Goal: Task Accomplishment & Management: Complete application form

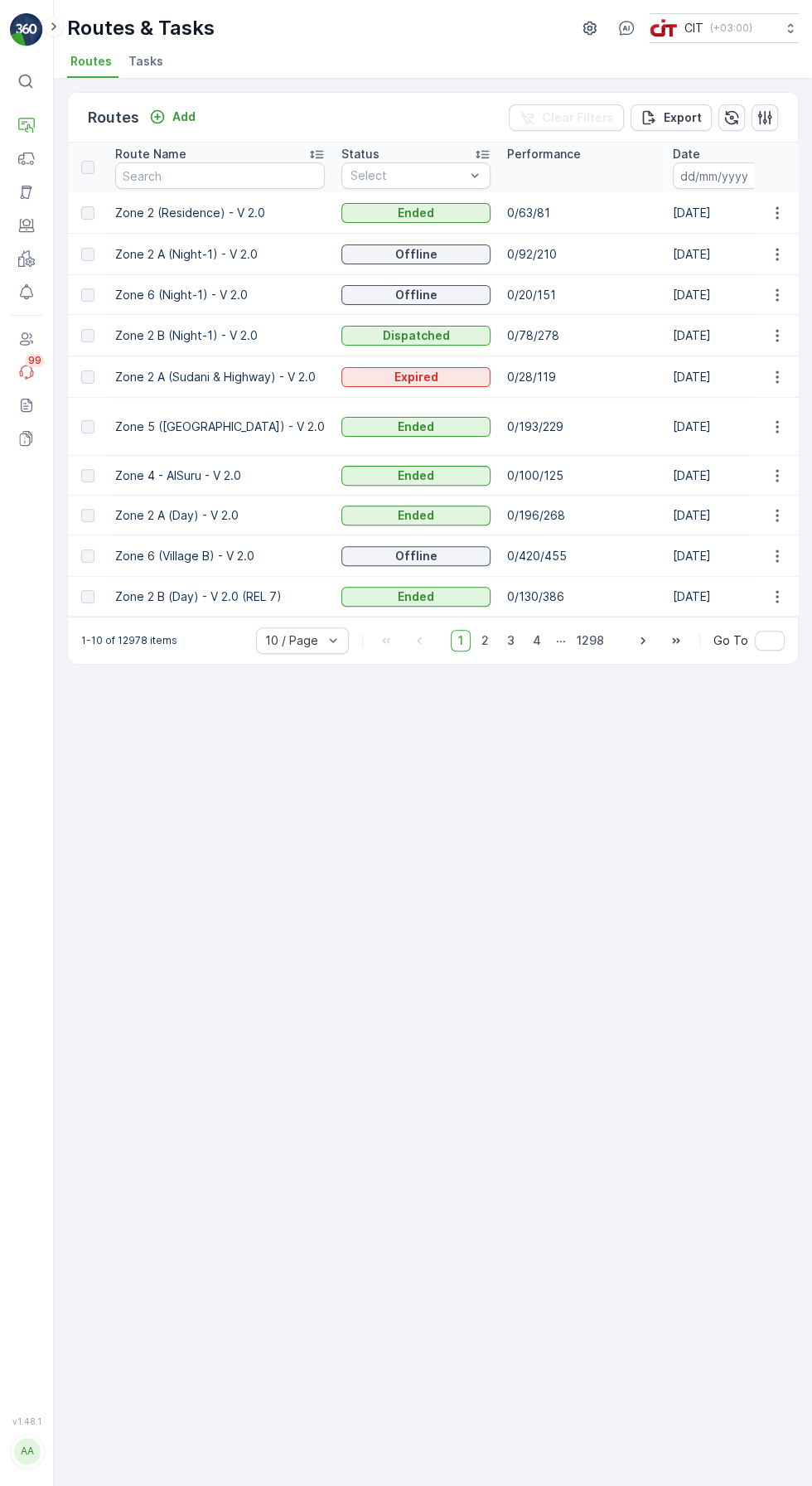
click at [180, 114] on p "Add" at bounding box center [184, 117] width 23 height 17
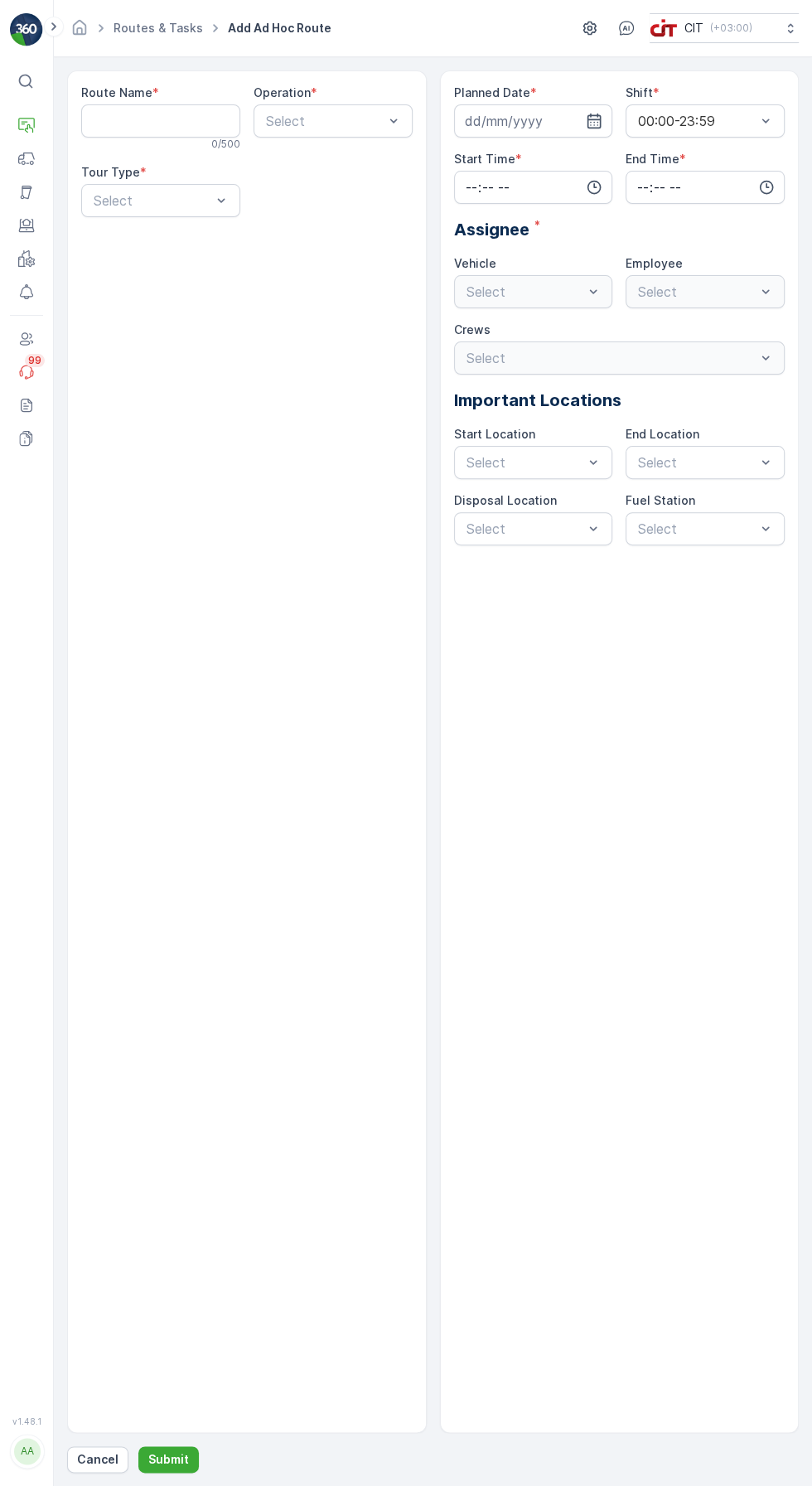
click at [166, 120] on Name "Route Name" at bounding box center [161, 120] width 159 height 33
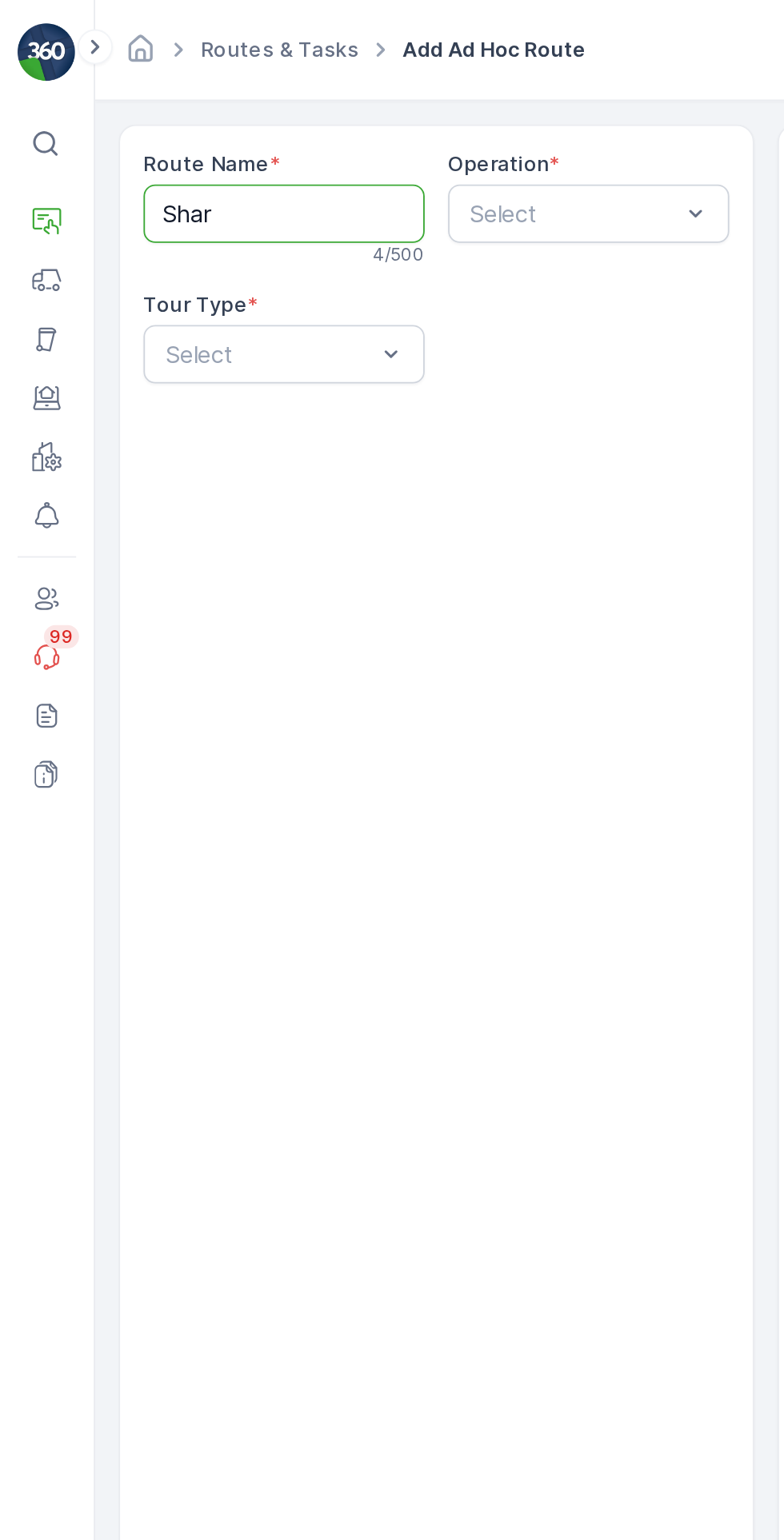
type Name "[PERSON_NAME]-ALD-Aldrees"
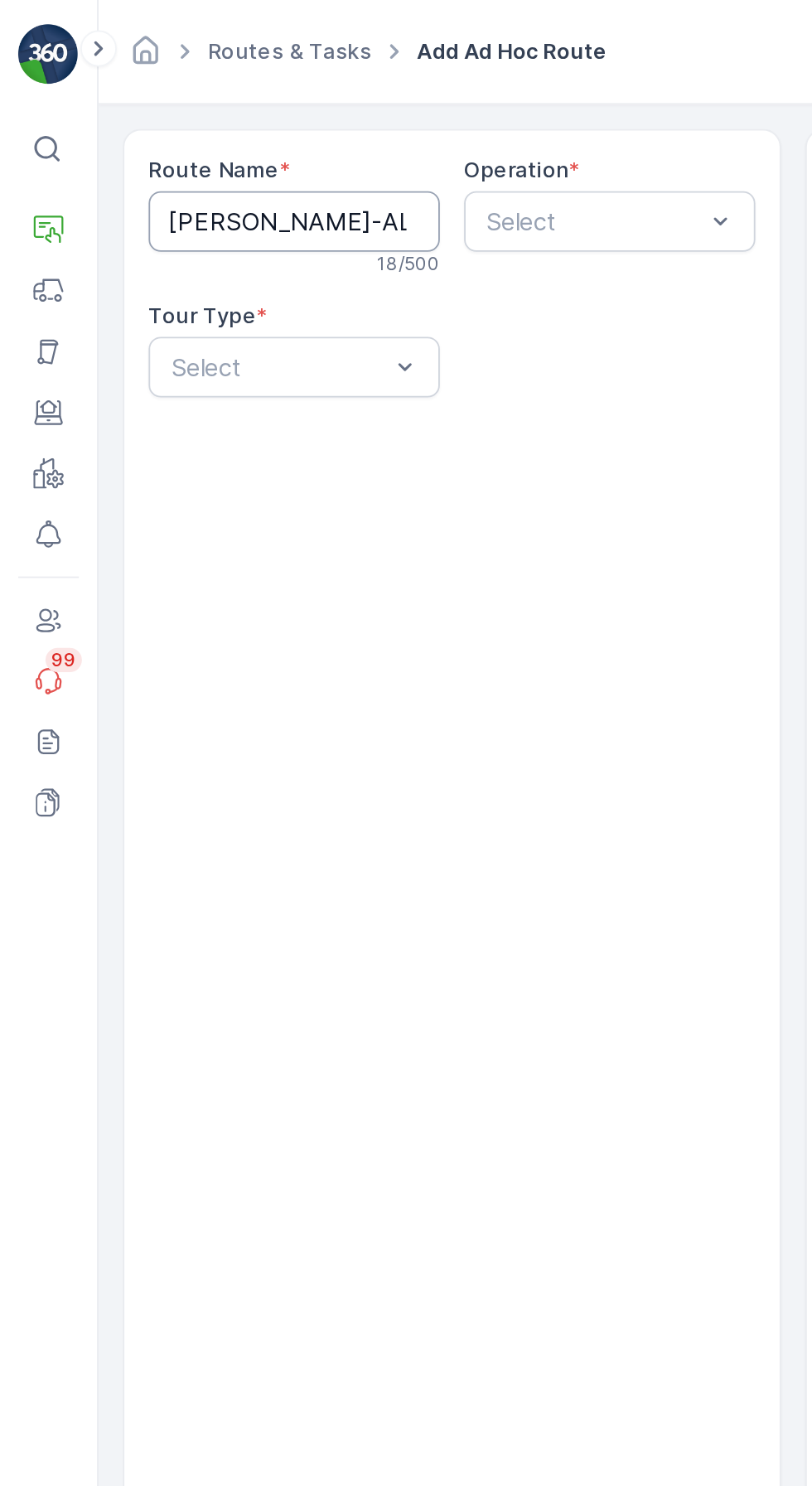
click at [362, 408] on div "Route Name * [PERSON_NAME]-ALD-Aldrees 18 / 500 Operation * Select Tour Type * …" at bounding box center [247, 751] width 360 height 1362
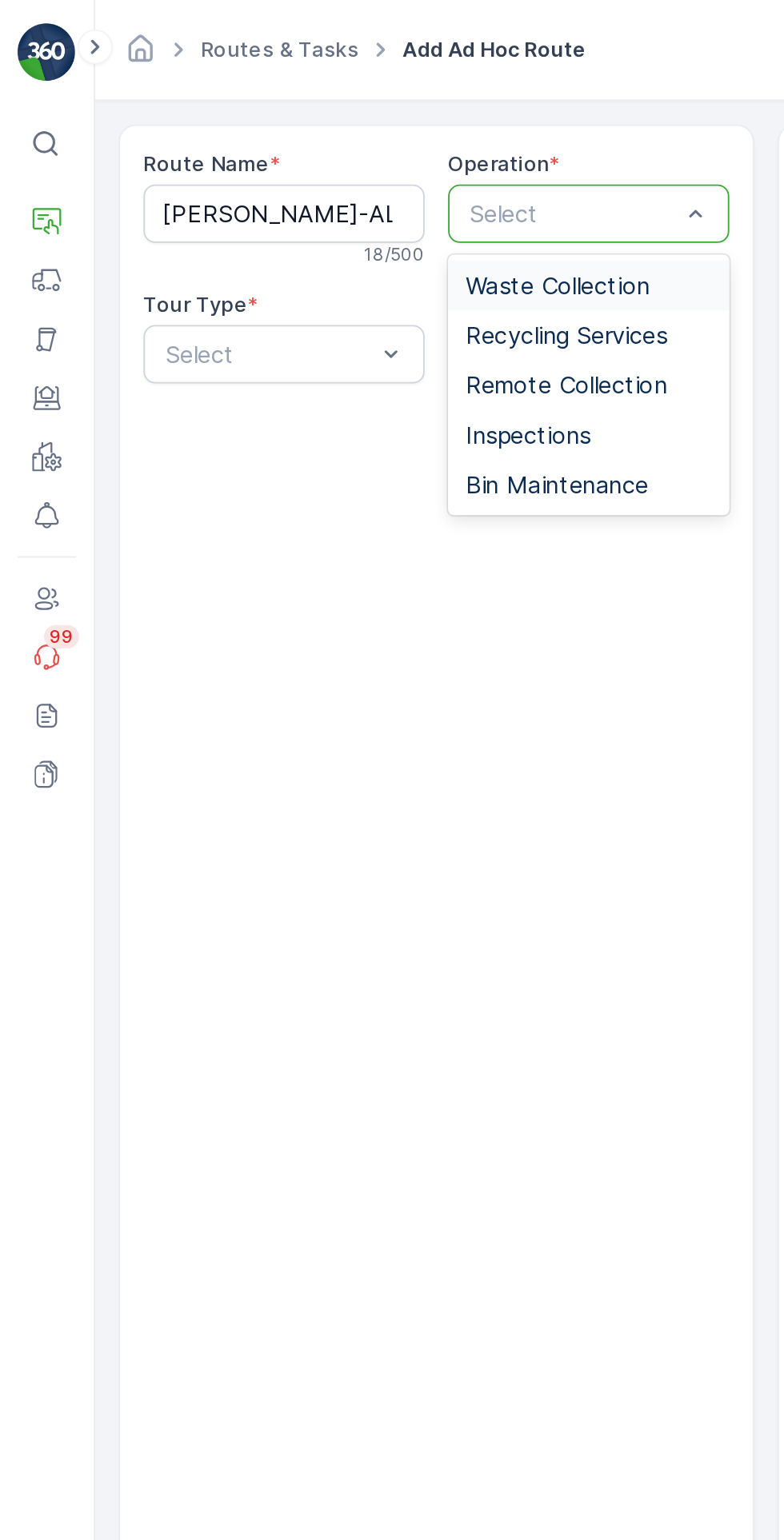
click at [343, 178] on span "Recycling Services" at bounding box center [309, 184] width 110 height 14
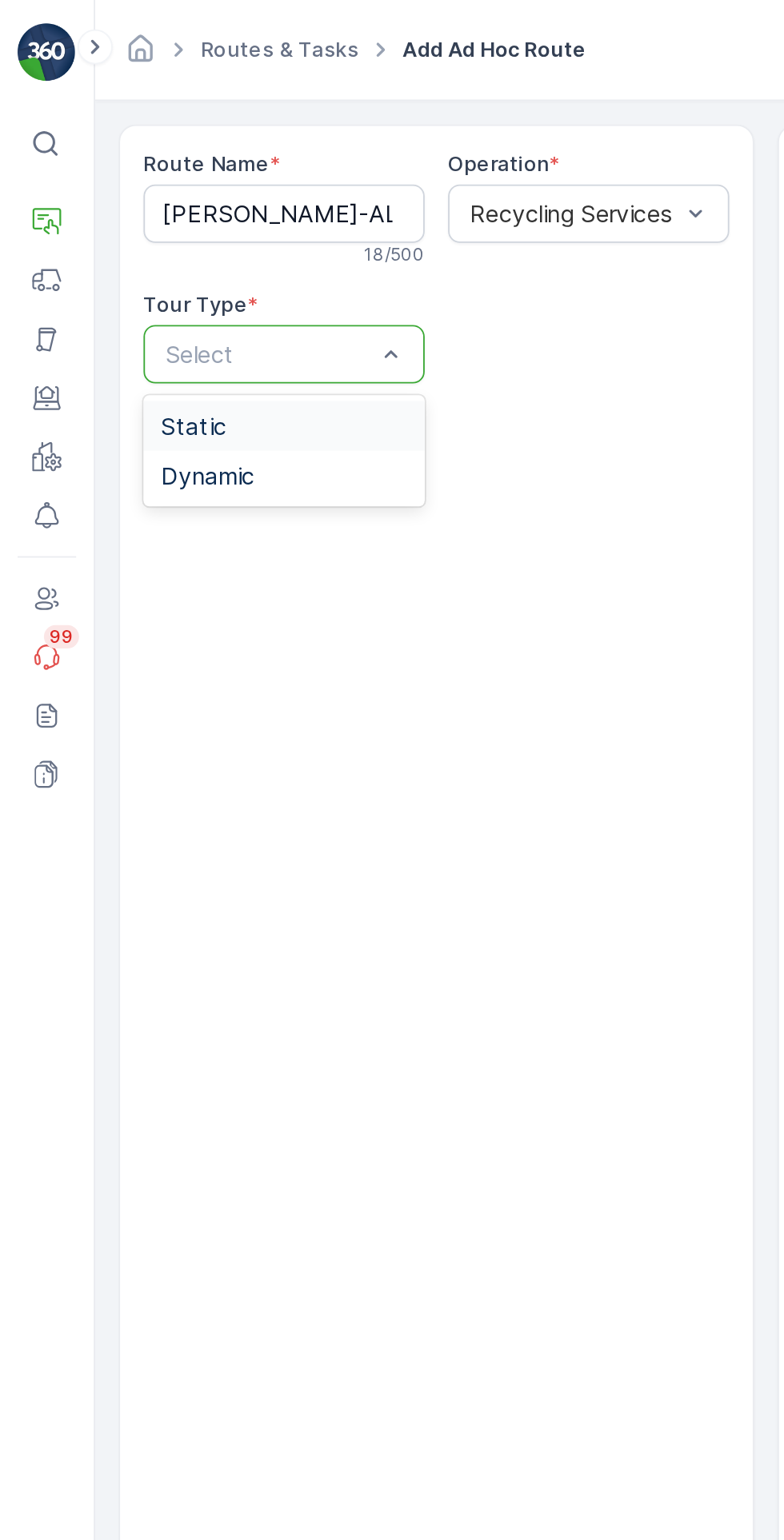
click at [154, 260] on div "Dynamic" at bounding box center [155, 260] width 135 height 14
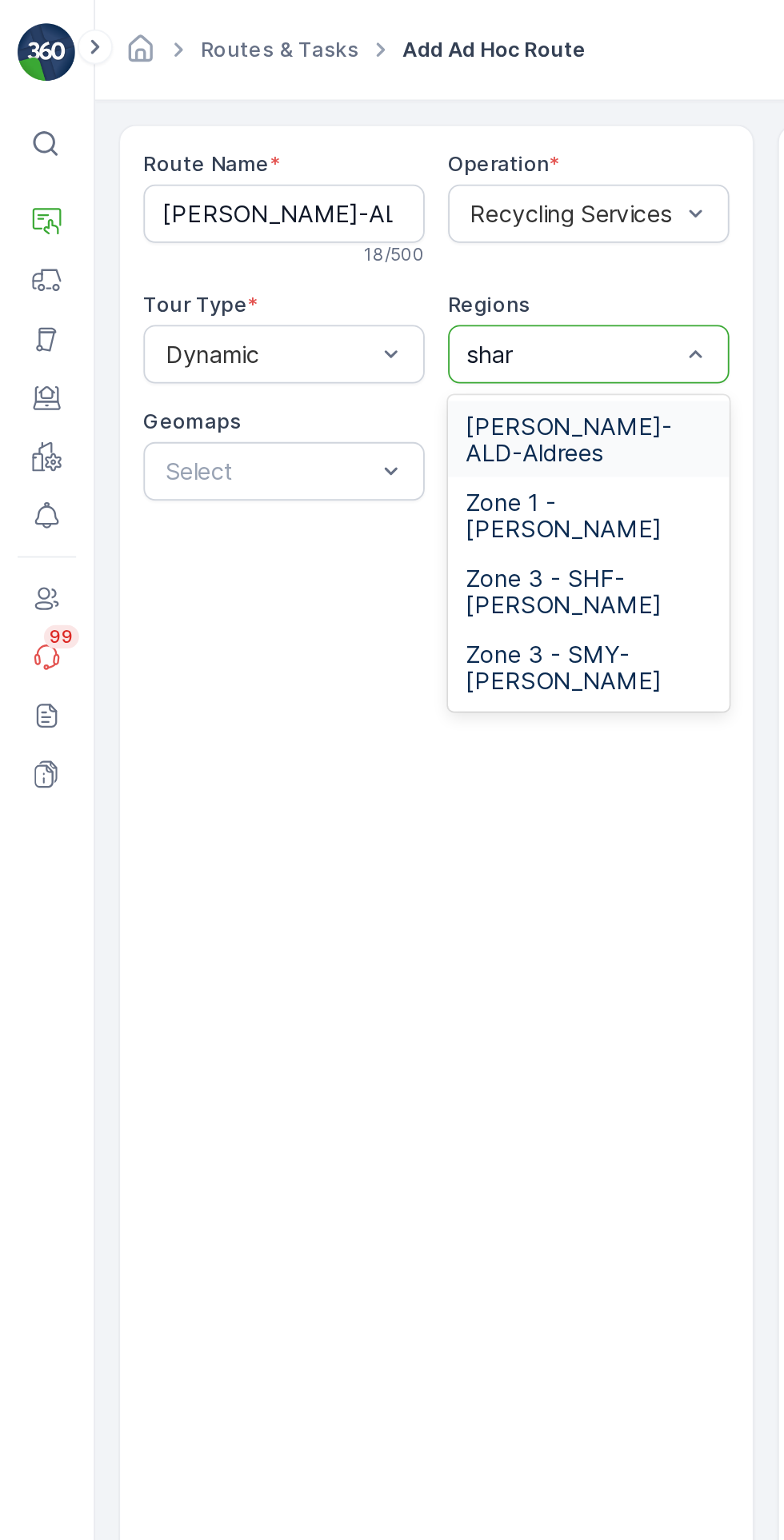
click at [322, 236] on span "[PERSON_NAME]-ALD-Aldrees" at bounding box center [321, 240] width 135 height 29
type input "shar"
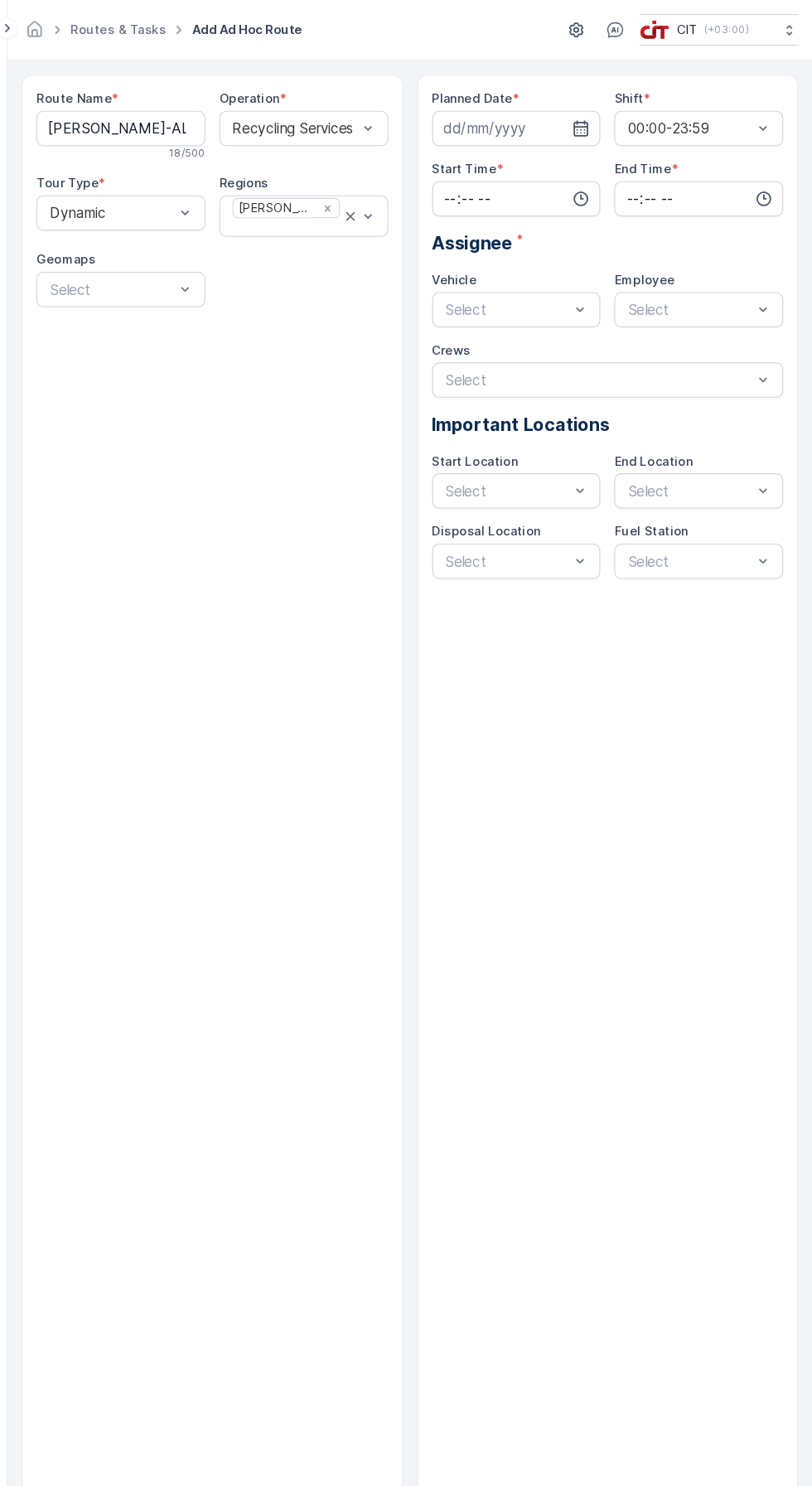
click at [528, 114] on input at bounding box center [534, 120] width 159 height 33
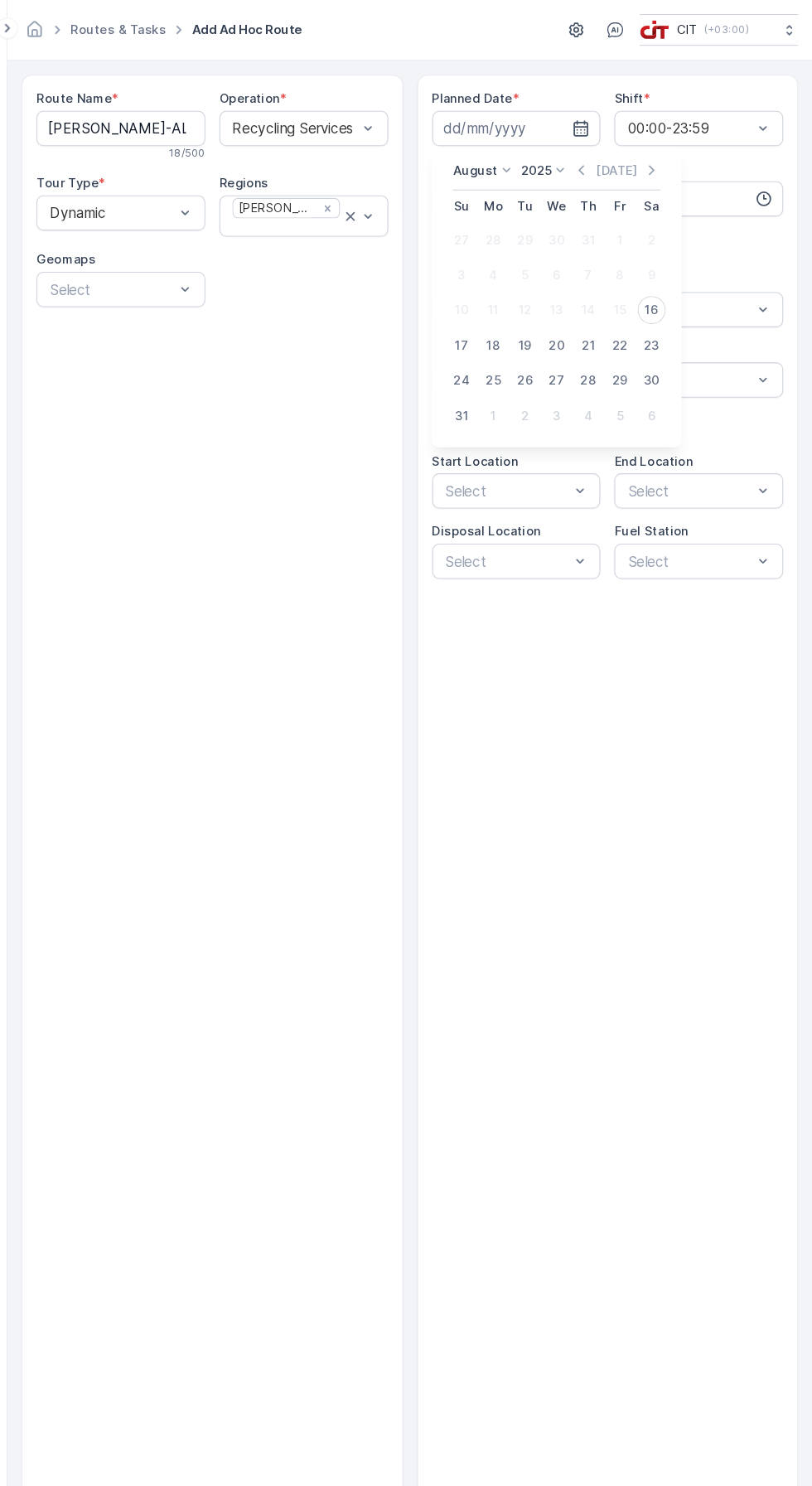
click at [485, 326] on div "17" at bounding box center [481, 325] width 26 height 26
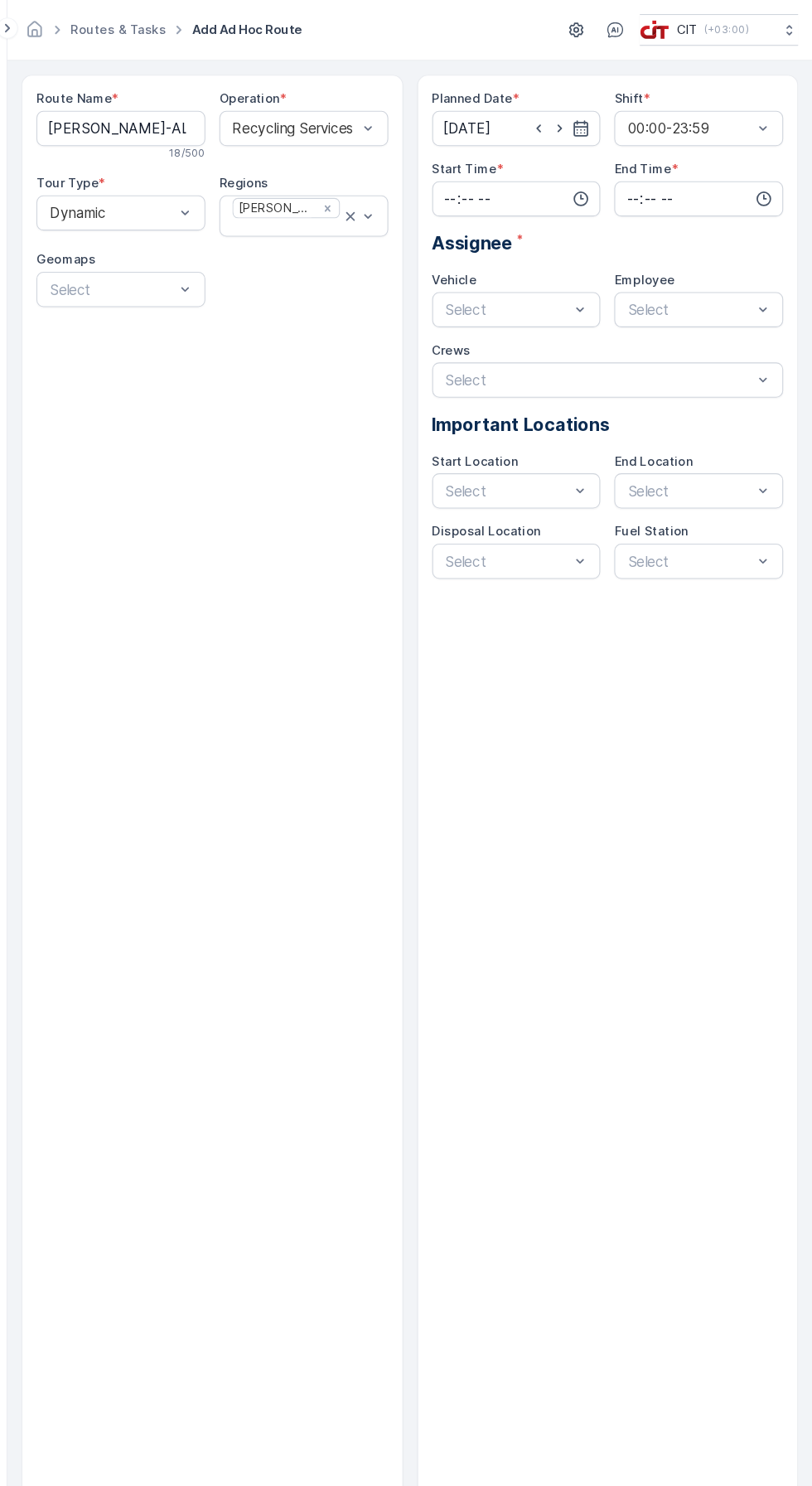
click at [538, 183] on input "time" at bounding box center [534, 186] width 159 height 33
click at [507, 126] on input "[DATE]" at bounding box center [534, 120] width 159 height 33
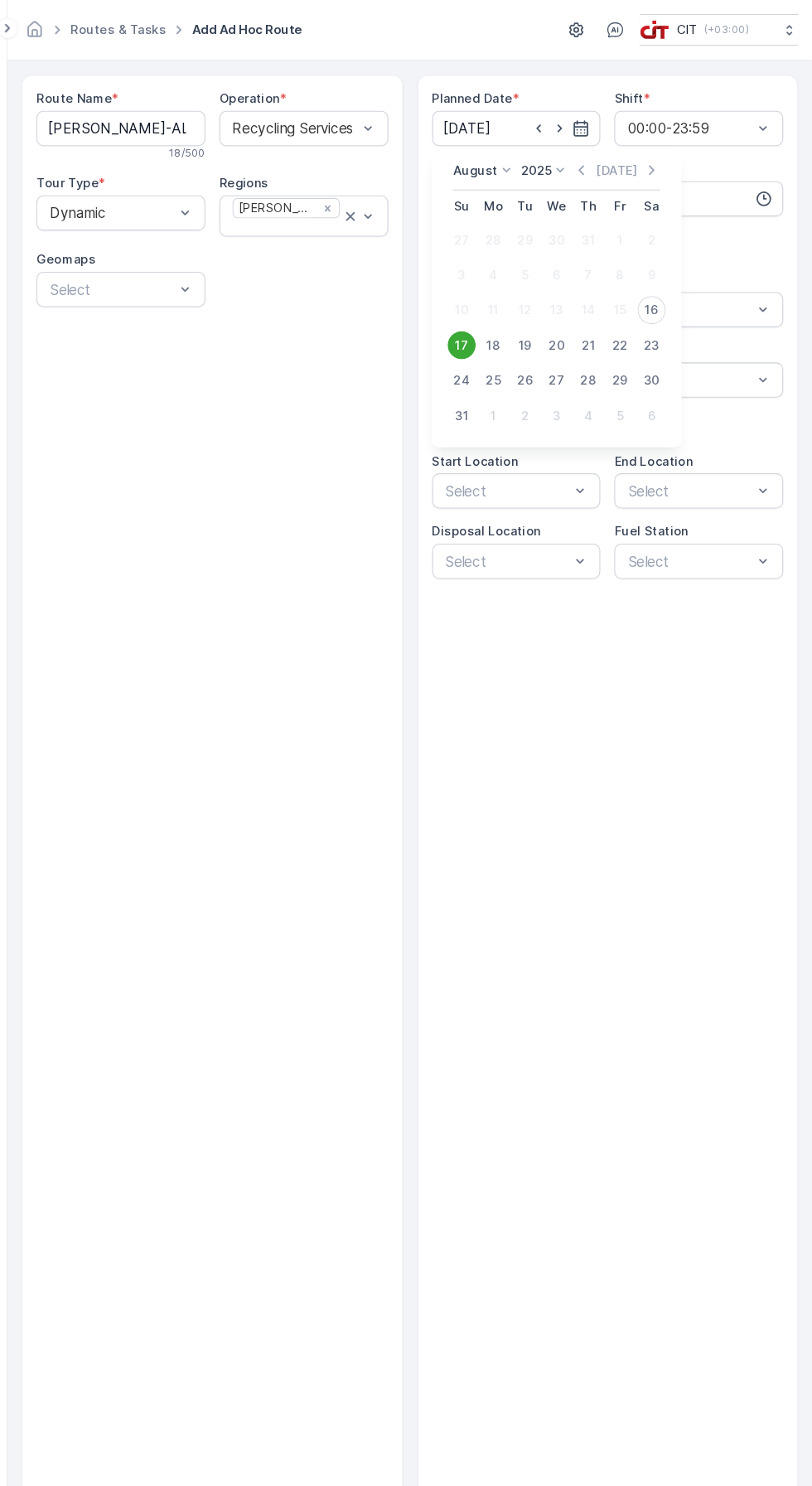
click at [661, 289] on div "16" at bounding box center [660, 291] width 26 height 26
type input "[DATE]"
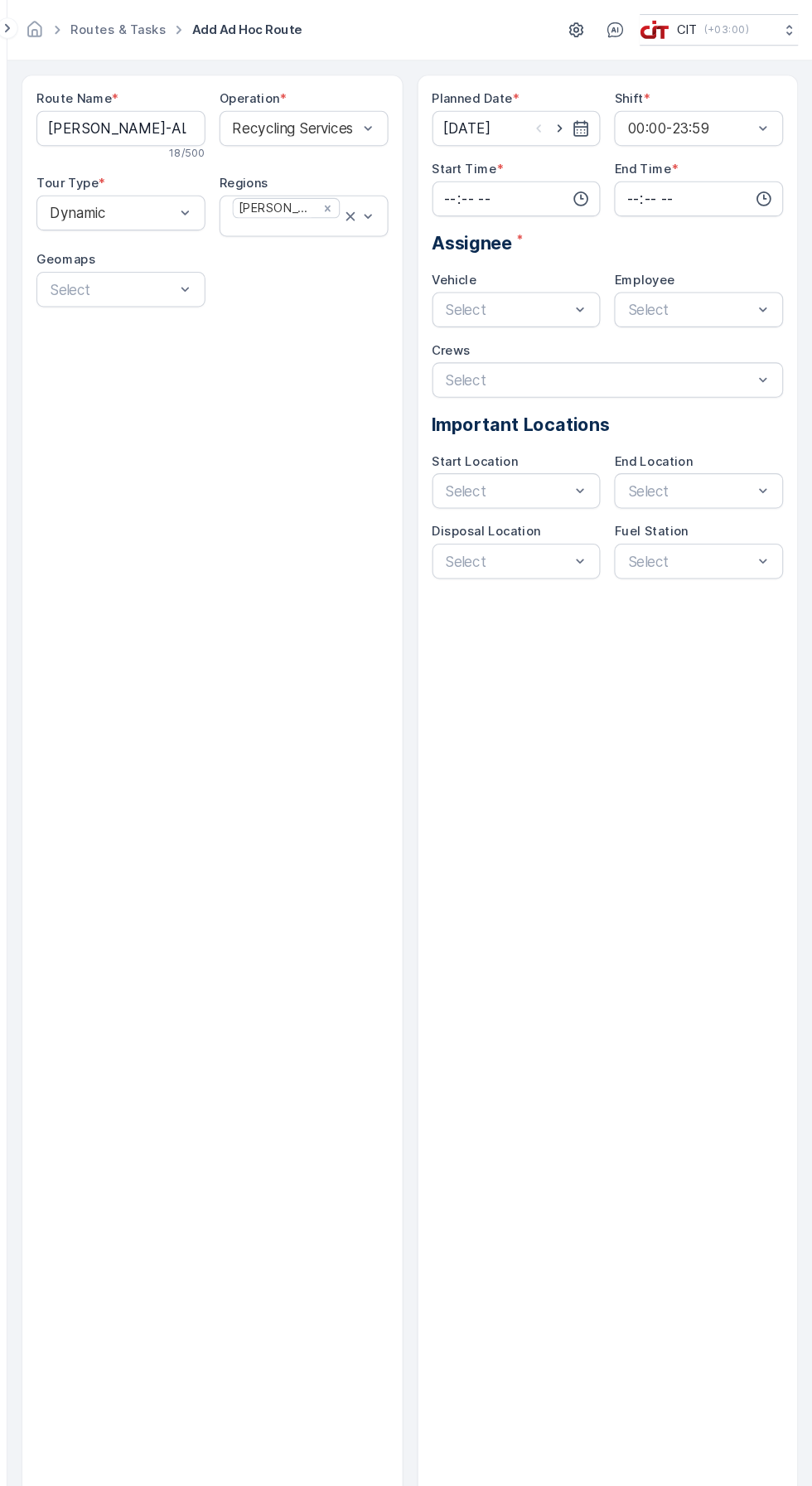
click at [496, 190] on input "time" at bounding box center [534, 186] width 159 height 33
type input "20:43"
click at [672, 183] on input "time" at bounding box center [705, 186] width 159 height 33
type input "23:59"
click at [681, 818] on div "Planned Date * [DATE] Shift * 00:00-23:59 Start Time * 20:43 End Time * 23:59 0…" at bounding box center [620, 751] width 360 height 1362
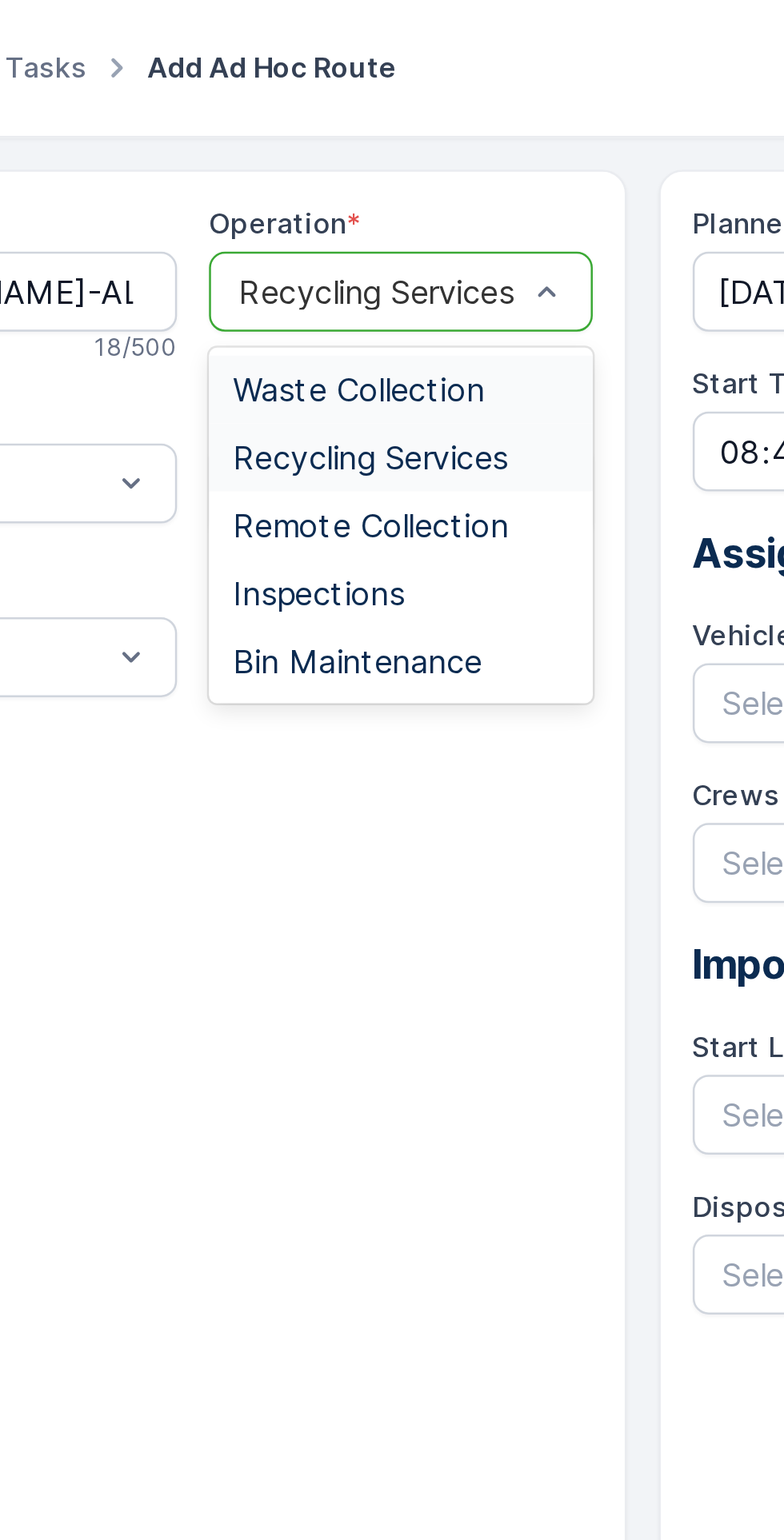
click at [337, 206] on span "Remote Collection" at bounding box center [309, 211] width 110 height 14
click at [335, 157] on span "Waste Collection" at bounding box center [304, 156] width 100 height 14
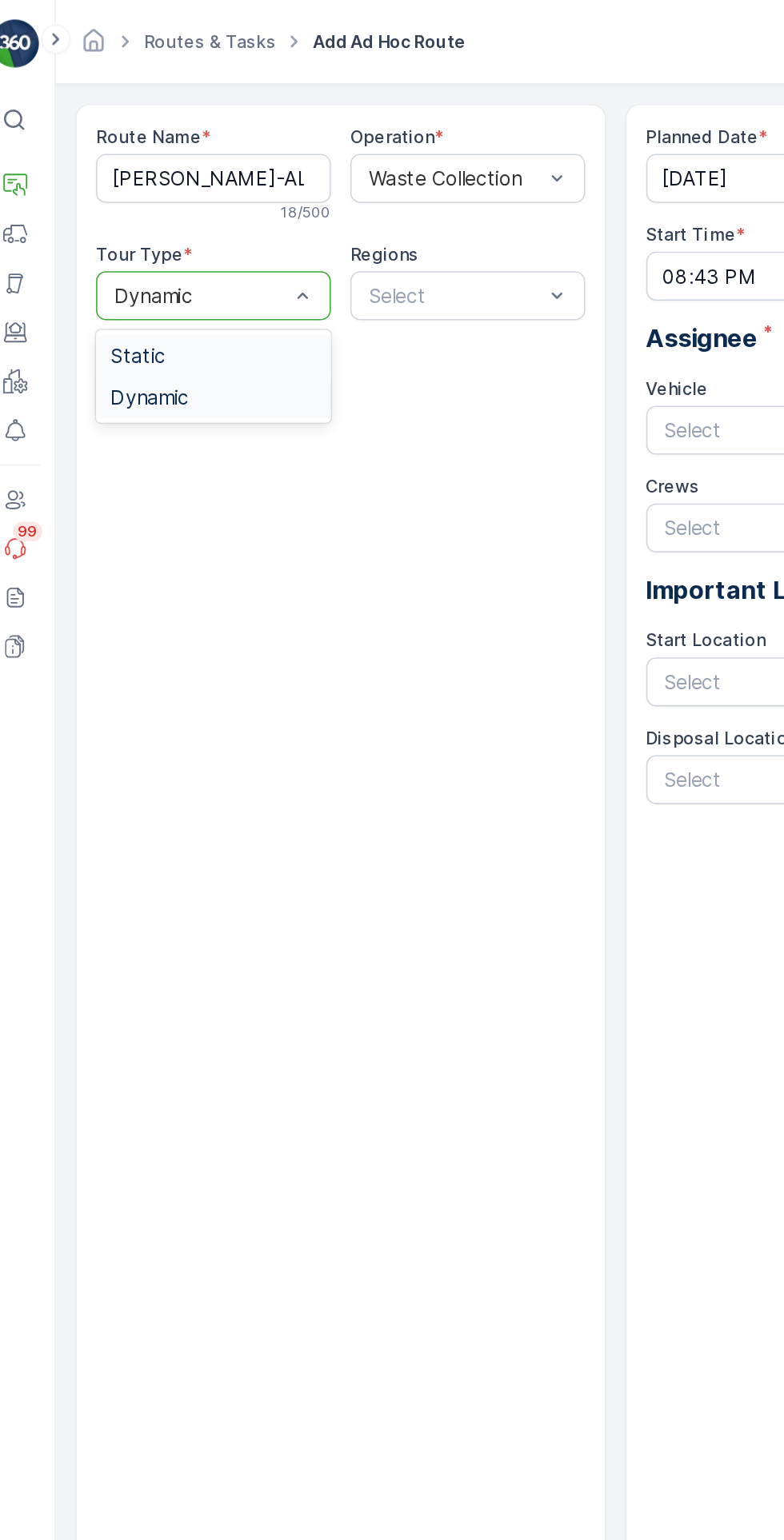
click at [190, 229] on div "Static" at bounding box center [155, 232] width 135 height 14
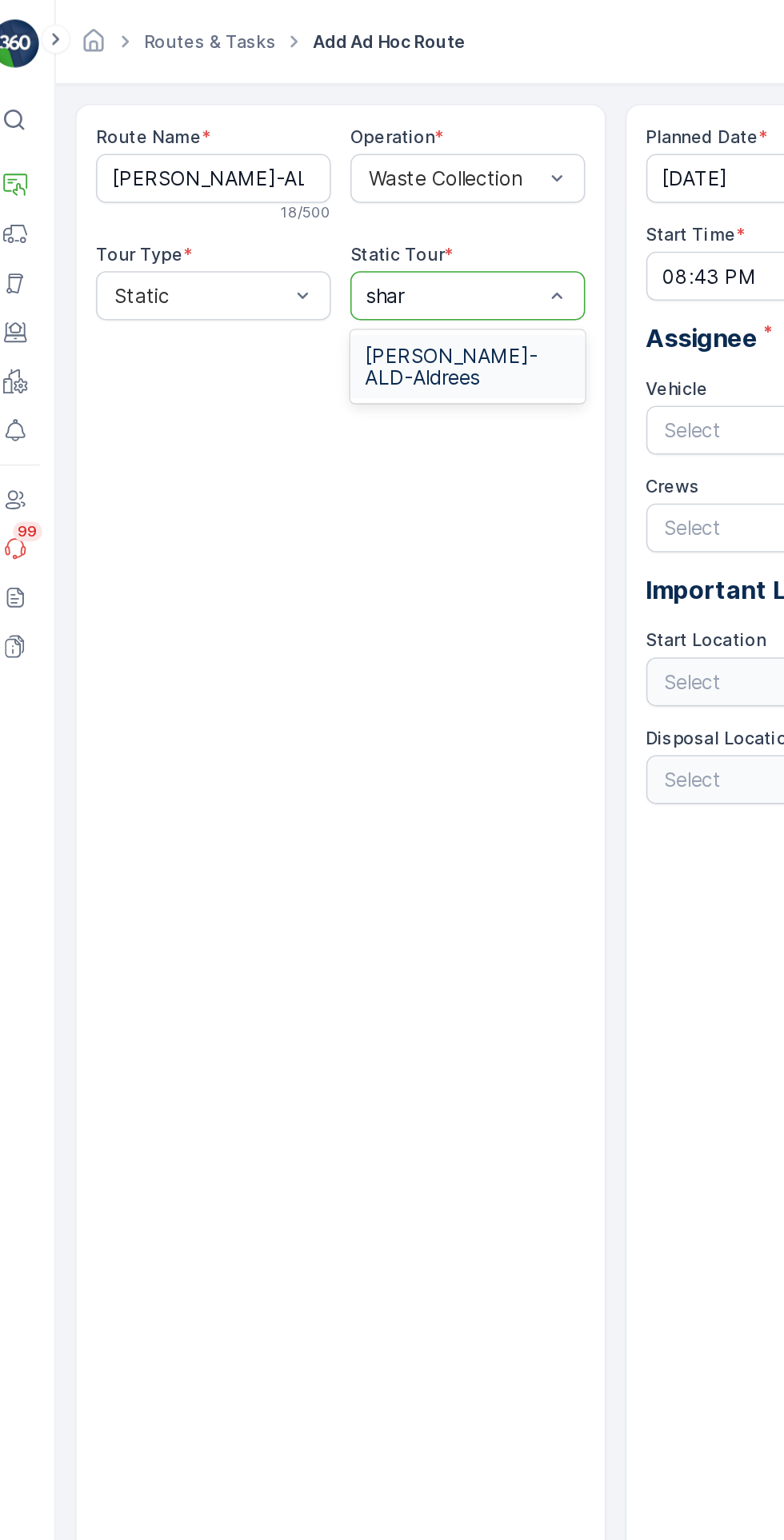
click at [341, 228] on span "[PERSON_NAME]-ALD-Aldrees" at bounding box center [321, 240] width 135 height 29
type input "shar"
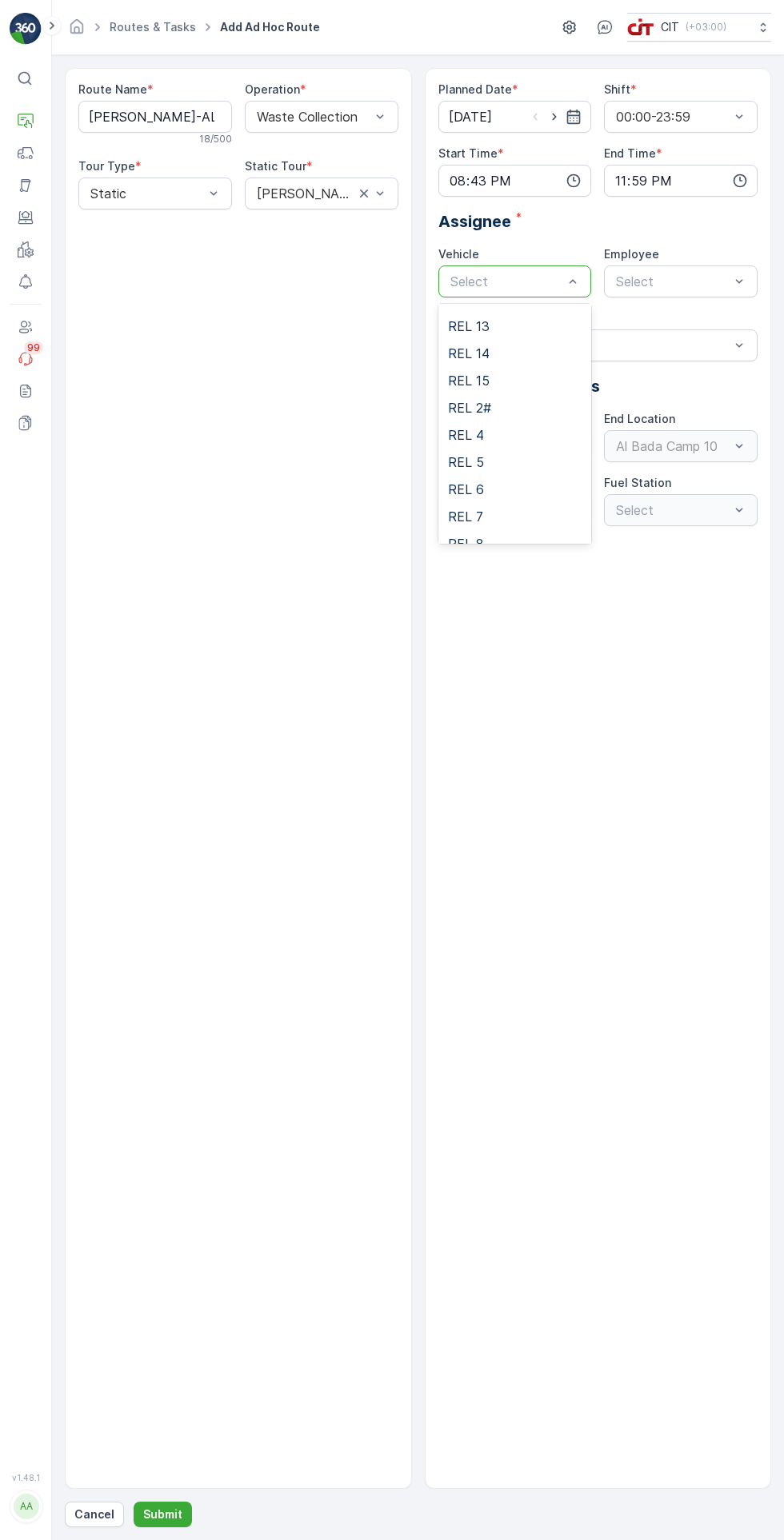
scroll to position [159, 0]
click at [520, 488] on div "REL 6" at bounding box center [515, 488] width 135 height 14
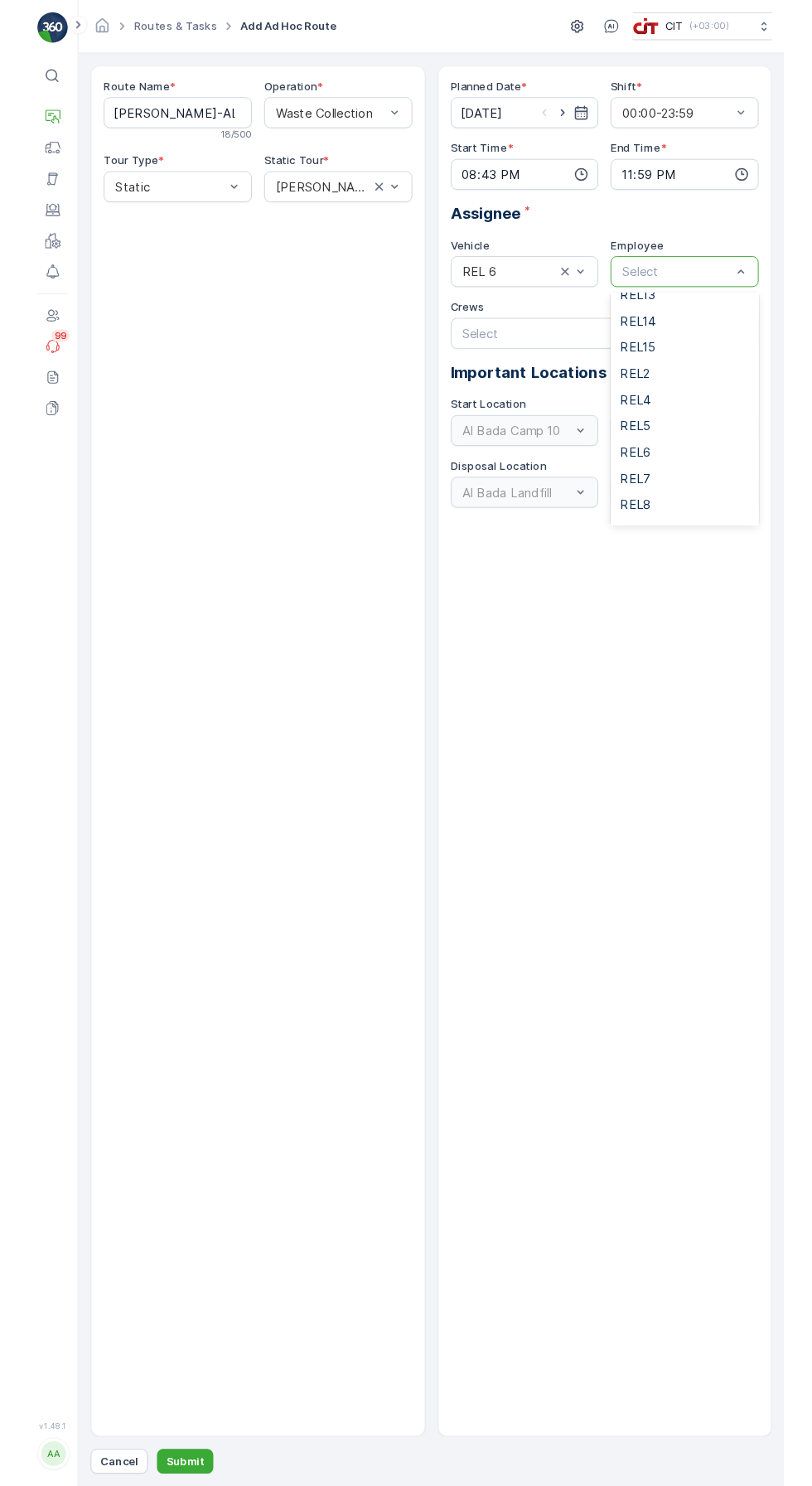
scroll to position [190, 0]
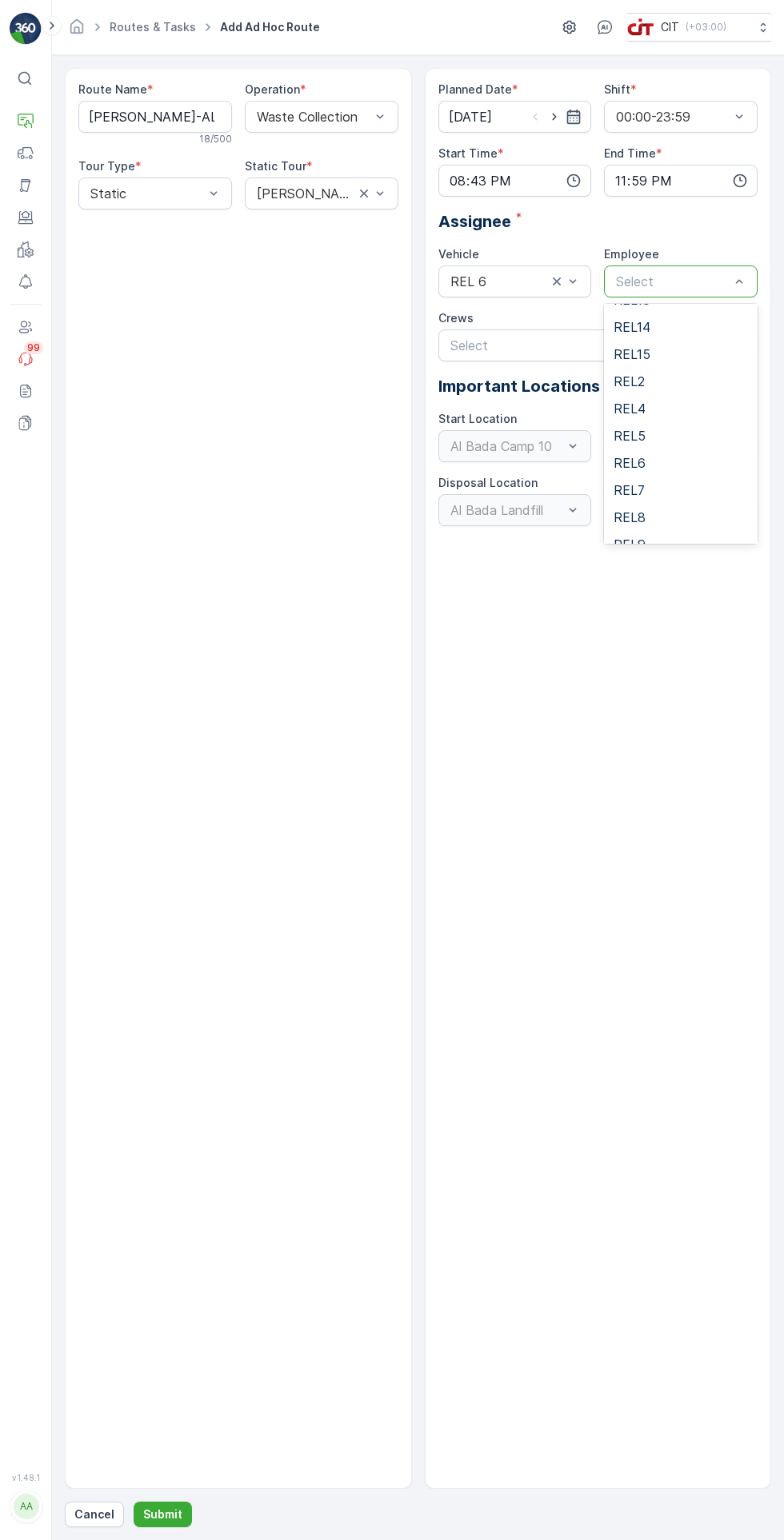
click at [667, 461] on div "REL6" at bounding box center [680, 463] width 135 height 14
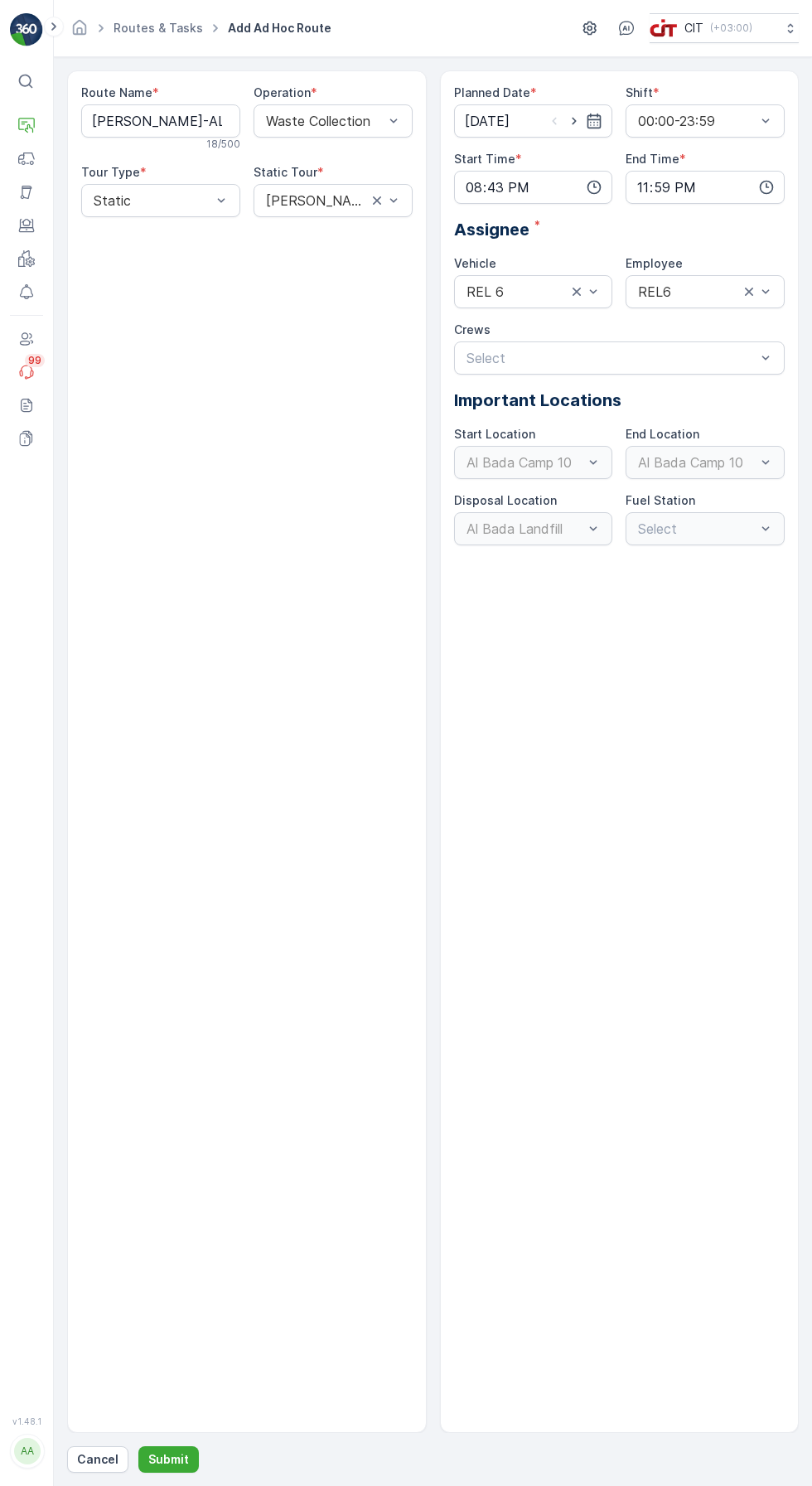
scroll to position [0, 0]
click at [161, 1467] on p "Submit" at bounding box center [168, 1460] width 40 height 17
